Goal: Information Seeking & Learning: Learn about a topic

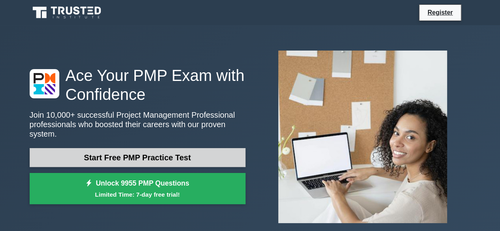
click at [176, 159] on link "Start Free PMP Practice Test" at bounding box center [138, 157] width 216 height 19
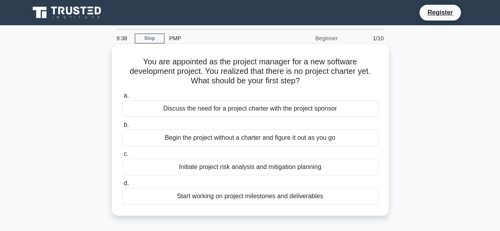
click at [233, 111] on div "Discuss the need for a project charter with the project sponsor" at bounding box center [250, 108] width 256 height 17
click at [122, 98] on input "a. Discuss the need for a project charter with the project sponsor" at bounding box center [122, 95] width 0 height 5
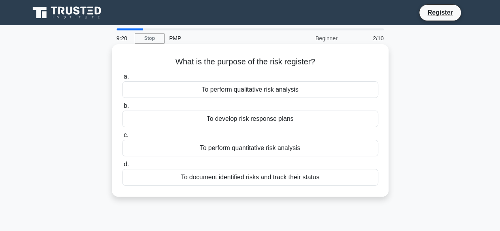
click at [254, 92] on div "To perform qualitative risk analysis" at bounding box center [250, 89] width 256 height 17
click at [122, 79] on input "a. To perform qualitative risk analysis" at bounding box center [122, 76] width 0 height 5
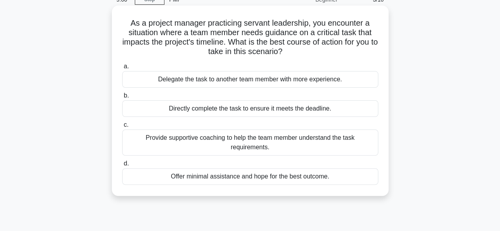
scroll to position [60, 0]
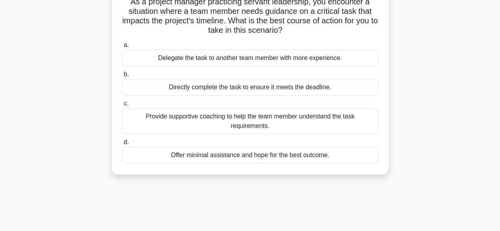
click at [256, 132] on div "Provide supportive coaching to help the team member understand the task require…" at bounding box center [250, 121] width 256 height 26
click at [122, 106] on input "c. Provide supportive coaching to help the team member understand the task requ…" at bounding box center [122, 103] width 0 height 5
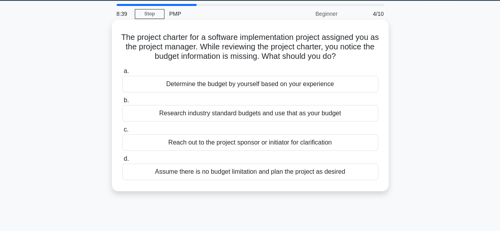
scroll to position [25, 0]
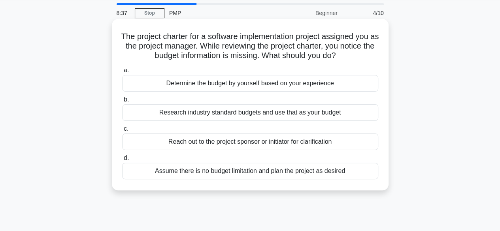
click at [256, 143] on div "Reach out to the project sponsor or initiator for clarification" at bounding box center [250, 142] width 256 height 17
click at [122, 132] on input "c. Reach out to the project sponsor or initiator for clarification" at bounding box center [122, 128] width 0 height 5
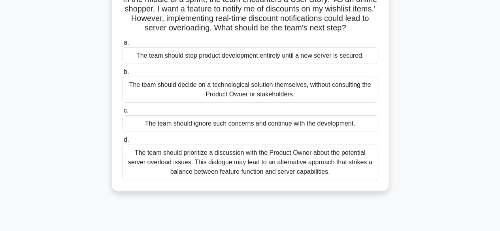
scroll to position [64, 0]
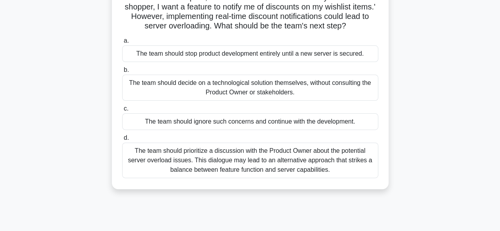
click at [261, 164] on div "The team should prioritize a discussion with the Product Owner about the potent…" at bounding box center [250, 161] width 256 height 36
click at [122, 141] on input "d. The team should prioritize a discussion with the Product Owner about the pot…" at bounding box center [122, 137] width 0 height 5
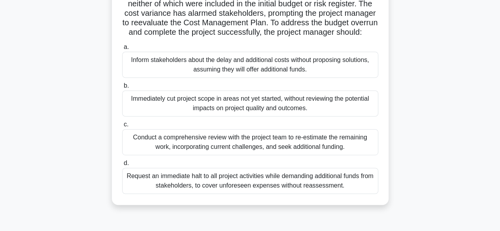
scroll to position [134, 0]
click at [259, 155] on div "Conduct a comprehensive review with the project team to re-estimate the remaini…" at bounding box center [250, 142] width 256 height 26
click at [122, 127] on input "c. Conduct a comprehensive review with the project team to re-estimate the rema…" at bounding box center [122, 124] width 0 height 5
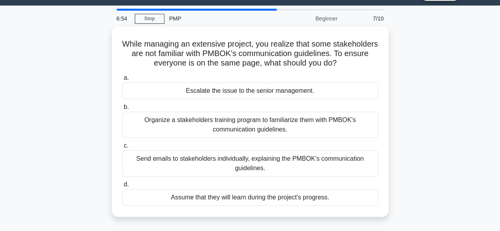
scroll to position [21, 0]
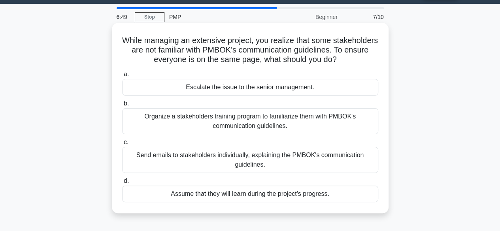
click at [237, 120] on div "Organize a stakeholders training program to familiarize them with PMBOK's commu…" at bounding box center [250, 121] width 256 height 26
click at [122, 106] on input "b. Organize a stakeholders training program to familiarize them with PMBOK's co…" at bounding box center [122, 103] width 0 height 5
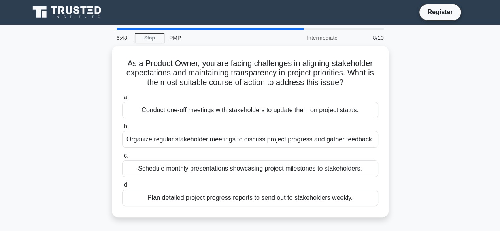
scroll to position [0, 0]
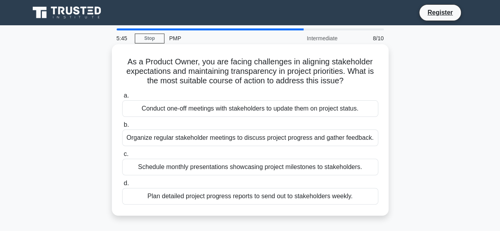
click at [256, 194] on div "Plan detailed project progress reports to send out to stakeholders weekly." at bounding box center [250, 196] width 256 height 17
click at [122, 186] on input "d. Plan detailed project progress reports to send out to stakeholders weekly." at bounding box center [122, 183] width 0 height 5
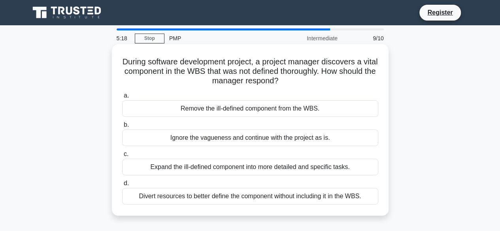
click at [256, 170] on div "Expand the ill-defined component into more detailed and specific tasks." at bounding box center [250, 167] width 256 height 17
click at [122, 157] on input "c. Expand the ill-defined component into more detailed and specific tasks." at bounding box center [122, 154] width 0 height 5
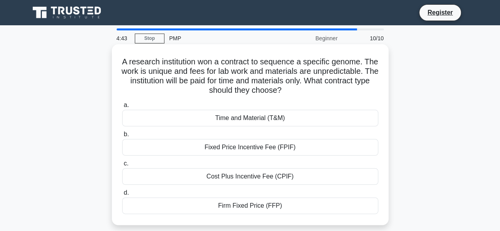
click at [241, 120] on div "Time and Material (T&M)" at bounding box center [250, 118] width 256 height 17
click at [122, 108] on input "a. Time and Material (T&M)" at bounding box center [122, 105] width 0 height 5
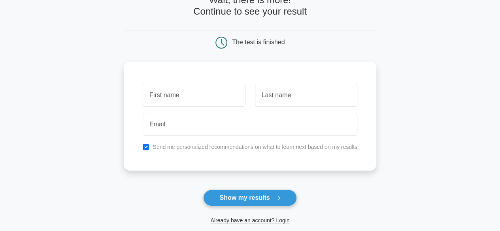
scroll to position [50, 0]
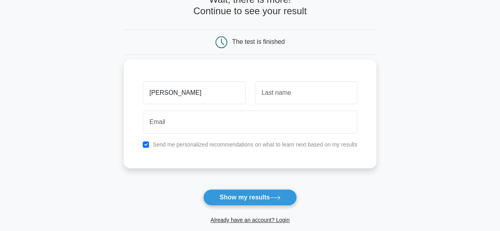
type input "[PERSON_NAME]"
click at [295, 94] on input "text" at bounding box center [306, 92] width 102 height 23
type input "Swaraj"
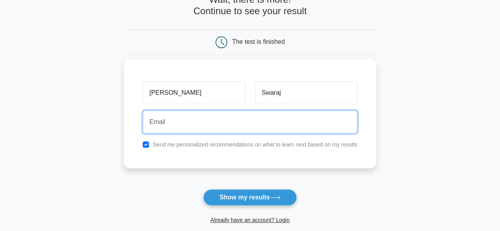
click at [239, 122] on input "email" at bounding box center [250, 122] width 215 height 23
type input "khushabuSwaraj7249@gmail.com"
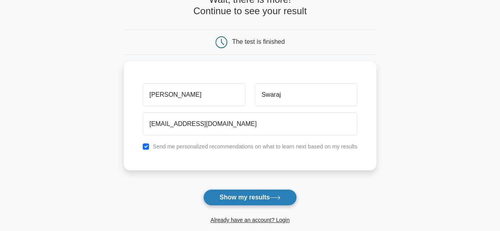
click at [248, 197] on button "Show my results" at bounding box center [249, 197] width 93 height 17
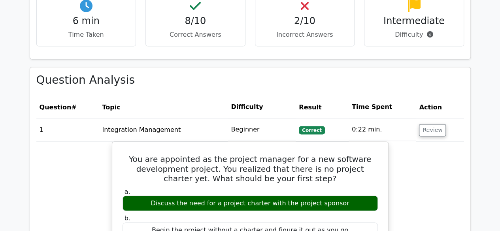
scroll to position [584, 0]
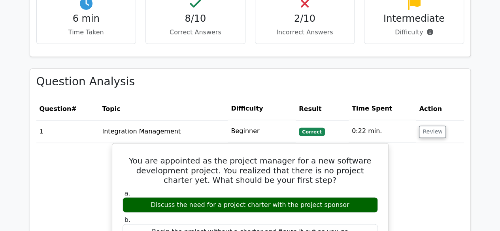
click at [311, 28] on p "Incorrect Answers" at bounding box center [305, 32] width 87 height 9
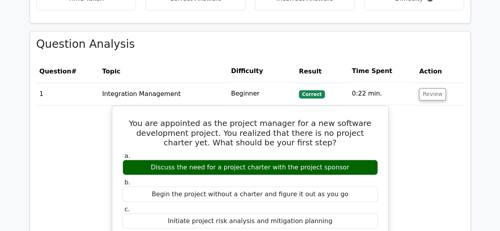
scroll to position [623, 0]
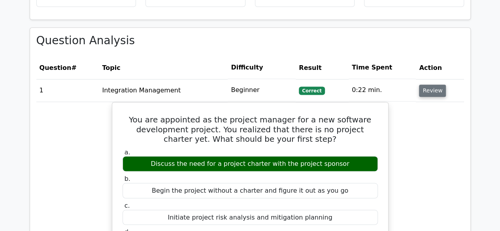
click at [434, 85] on button "Review" at bounding box center [432, 91] width 27 height 12
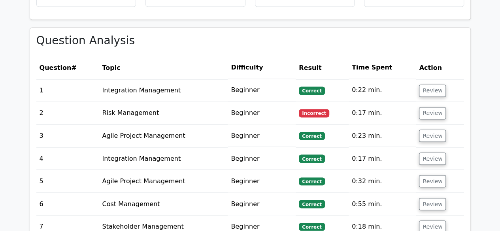
scroll to position [661, 0]
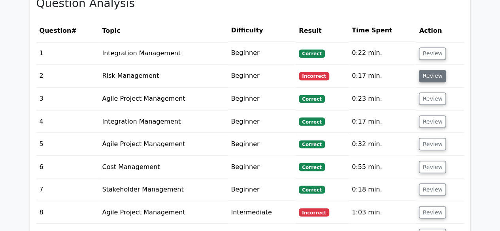
click at [427, 70] on button "Review" at bounding box center [432, 76] width 27 height 12
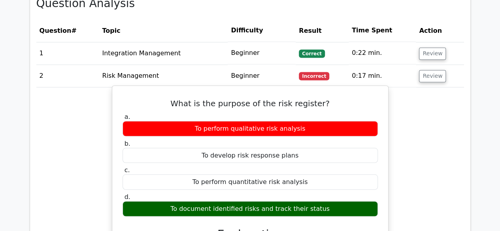
click at [356, 122] on div "To perform qualitative risk analysis" at bounding box center [249, 128] width 255 height 15
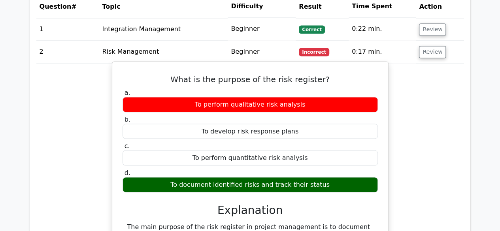
scroll to position [685, 0]
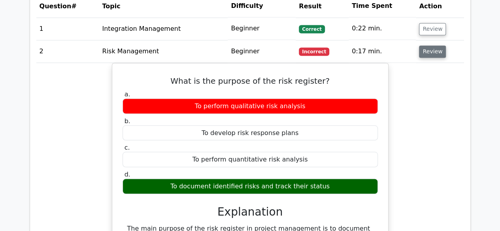
click at [430, 45] on button "Review" at bounding box center [432, 51] width 27 height 12
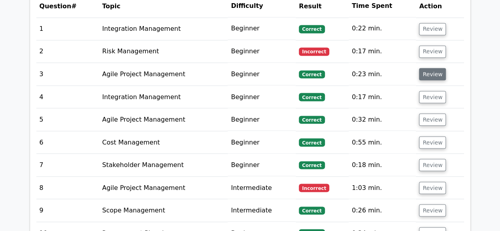
click at [426, 68] on button "Review" at bounding box center [432, 74] width 27 height 12
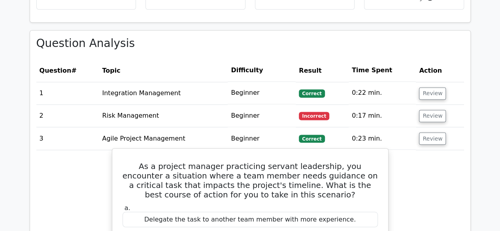
scroll to position [620, 0]
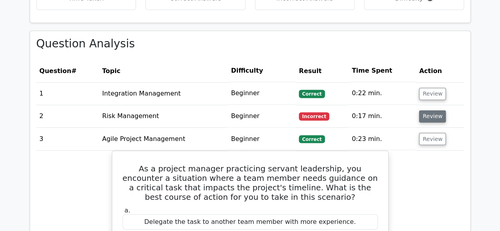
click at [430, 110] on button "Review" at bounding box center [432, 116] width 27 height 12
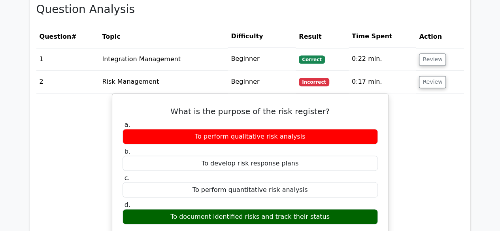
scroll to position [655, 0]
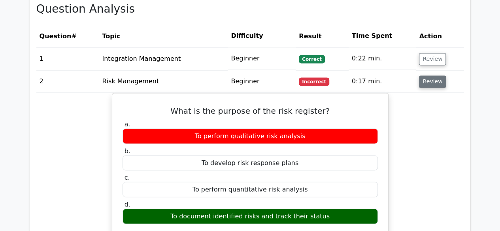
click at [441, 75] on button "Review" at bounding box center [432, 81] width 27 height 12
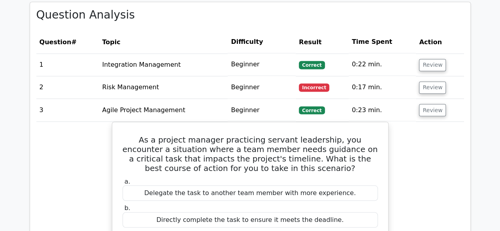
scroll to position [645, 0]
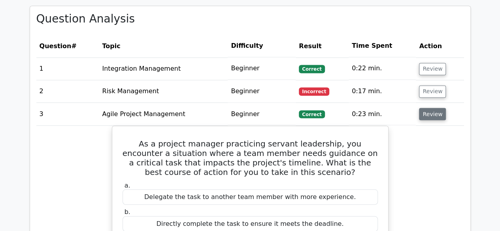
click at [430, 108] on button "Review" at bounding box center [432, 114] width 27 height 12
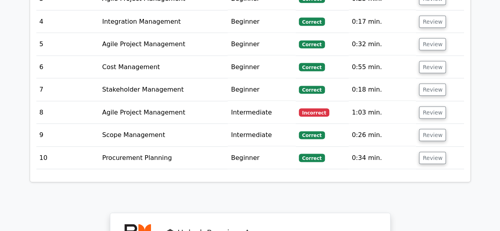
scroll to position [761, 0]
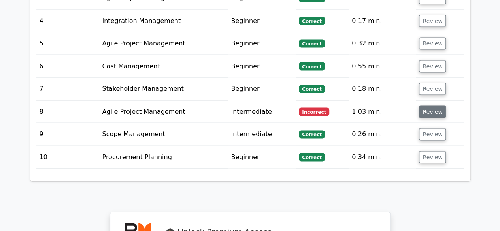
click at [436, 106] on button "Review" at bounding box center [432, 112] width 27 height 12
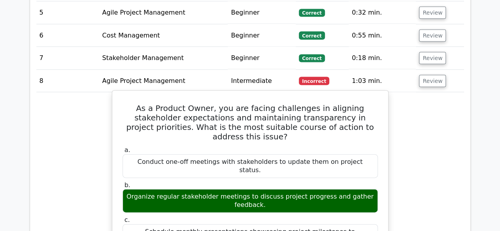
scroll to position [790, 0]
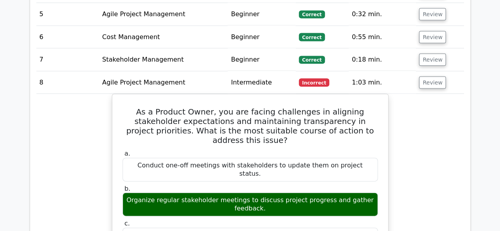
click at [417, 77] on td "Review" at bounding box center [440, 83] width 48 height 23
click at [422, 77] on button "Review" at bounding box center [432, 83] width 27 height 12
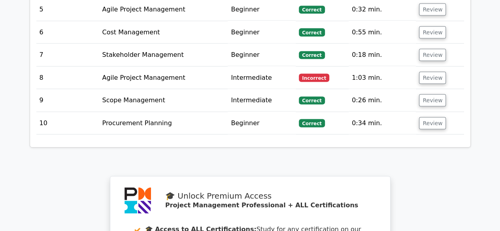
scroll to position [795, 0]
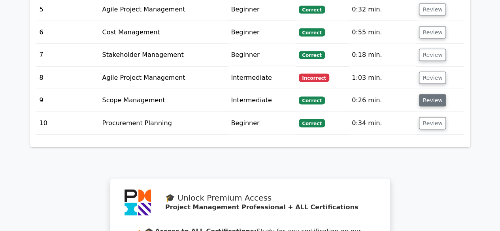
click at [430, 94] on button "Review" at bounding box center [432, 100] width 27 height 12
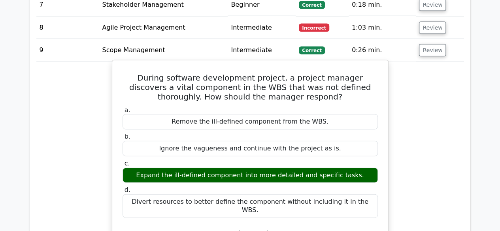
scroll to position [845, 0]
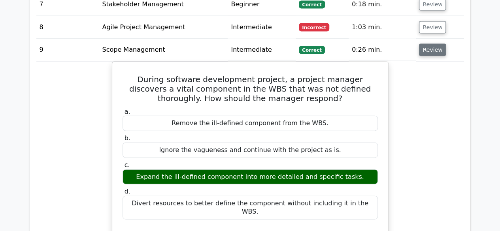
click at [431, 44] on button "Review" at bounding box center [432, 50] width 27 height 12
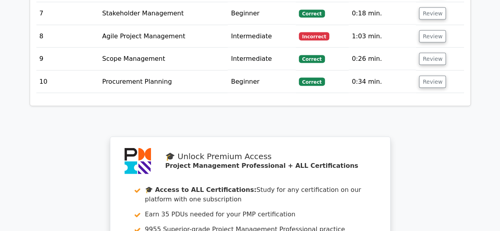
scroll to position [836, 0]
click at [434, 71] on td "Review" at bounding box center [440, 82] width 48 height 23
click at [429, 76] on button "Review" at bounding box center [432, 82] width 27 height 12
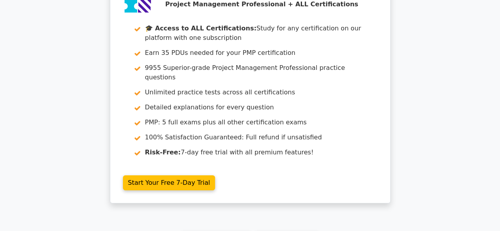
scroll to position [1521, 0]
